Goal: Task Accomplishment & Management: Use online tool/utility

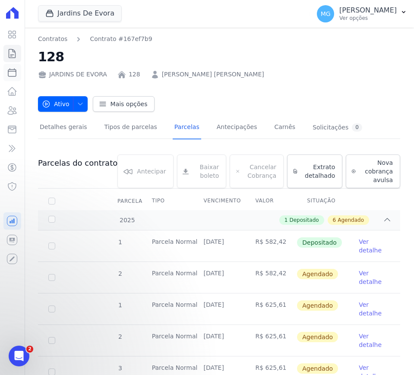
click at [12, 75] on icon at bounding box center [12, 72] width 10 height 10
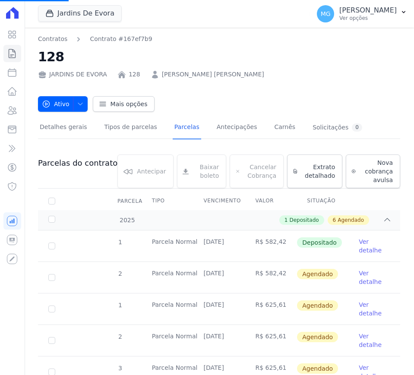
select select
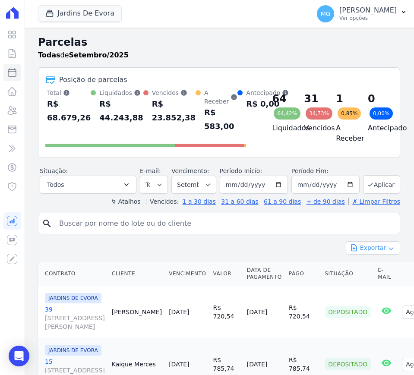
click at [374, 249] on button "Exportar" at bounding box center [373, 247] width 54 height 13
click at [363, 280] on span "Exportar CSV" at bounding box center [372, 283] width 46 height 9
click at [75, 12] on button "Jardins De Evora" at bounding box center [80, 13] width 84 height 16
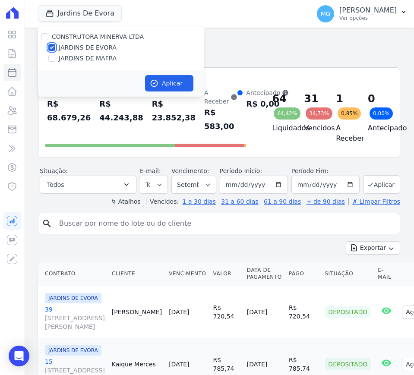
click at [50, 47] on input "JARDINS DE EVORA" at bounding box center [51, 47] width 7 height 7
checkbox input "false"
click at [51, 56] on input "JARDINS DE MAFRA" at bounding box center [51, 58] width 7 height 7
checkbox input "true"
click at [163, 85] on button "Aplicar" at bounding box center [169, 83] width 48 height 16
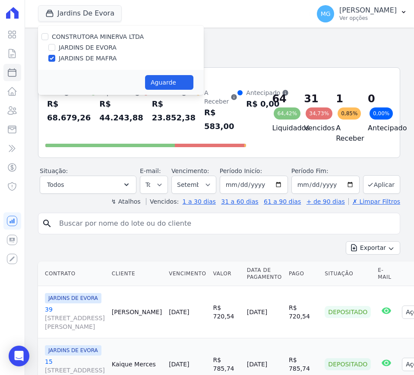
select select
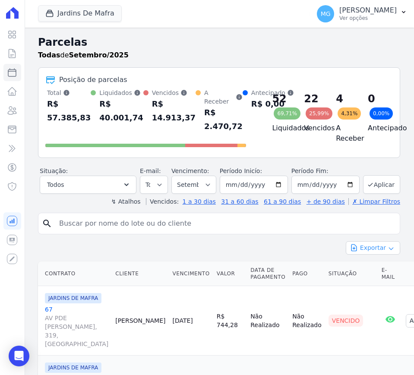
click at [368, 248] on button "Exportar" at bounding box center [373, 247] width 54 height 13
click at [370, 282] on span "Exportar CSV" at bounding box center [372, 283] width 46 height 9
